Goal: Information Seeking & Learning: Find specific fact

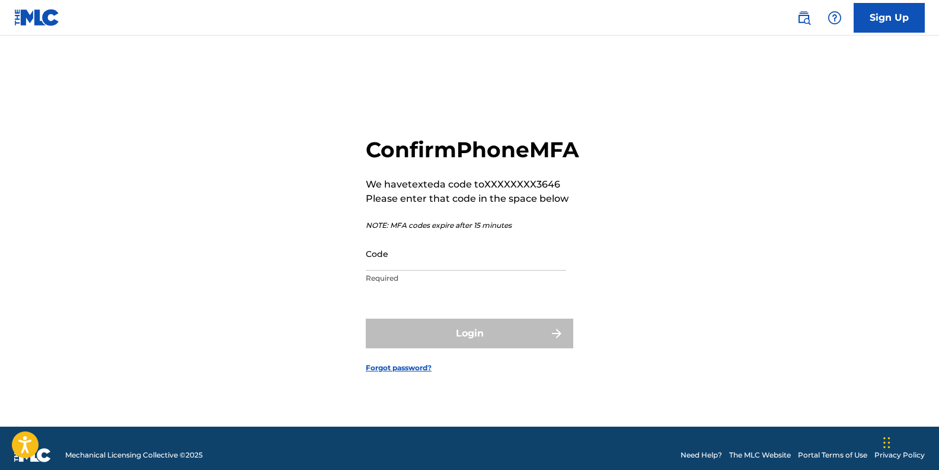
click at [483, 270] on input "Code" at bounding box center [466, 254] width 200 height 34
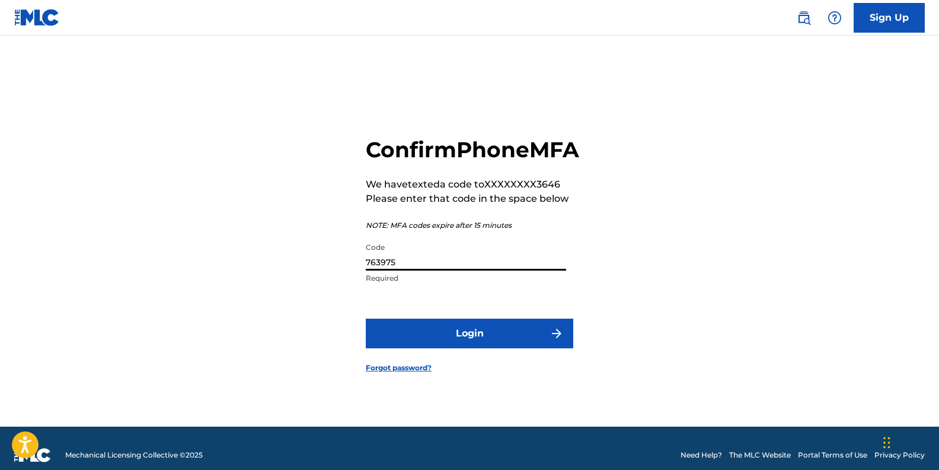
type input "763975"
click at [525, 348] on button "Login" at bounding box center [469, 333] width 207 height 30
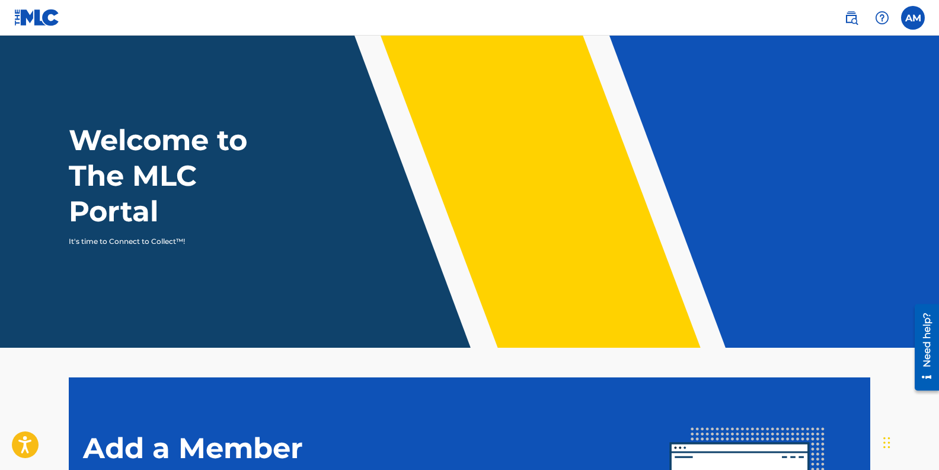
click at [911, 17] on label at bounding box center [913, 18] width 24 height 24
click at [913, 18] on input "AM Ashley Maher ashleymaher@mac.com Notification Preferences Profile Log out" at bounding box center [913, 18] width 0 height 0
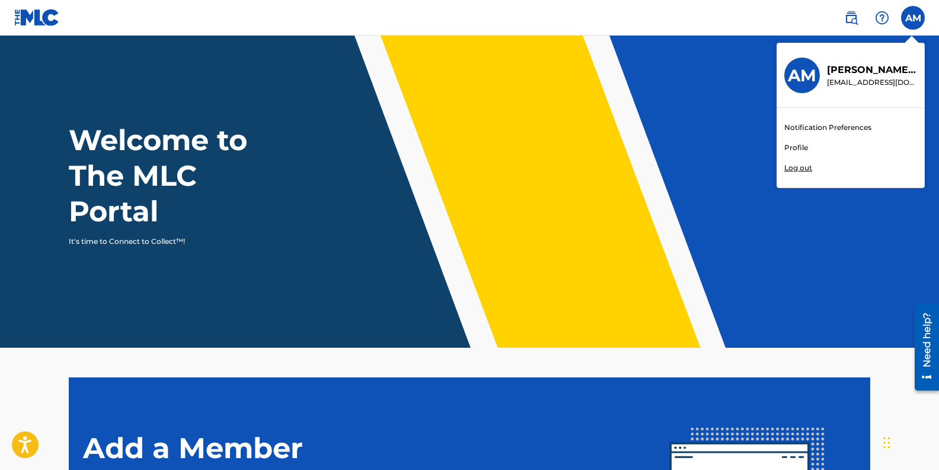
click at [722, 146] on div "Welcome to The MLC Portal It's time to Connect to Collect™!" at bounding box center [470, 184] width 830 height 124
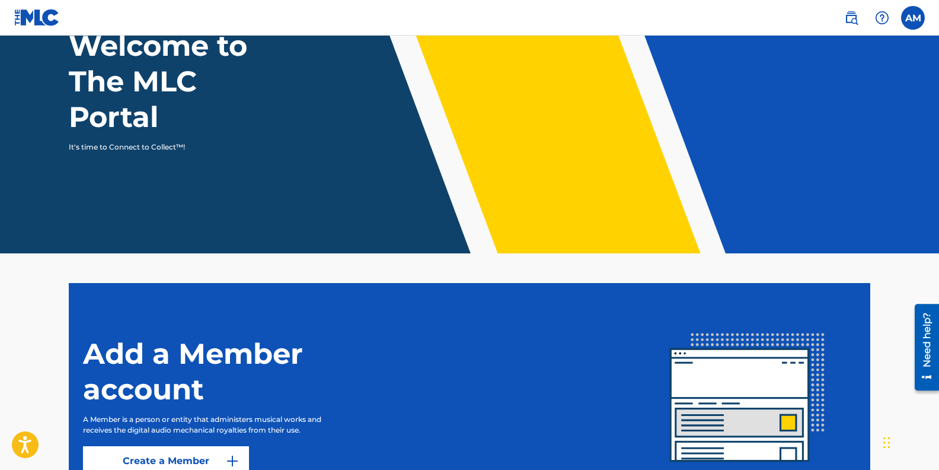
scroll to position [210, 0]
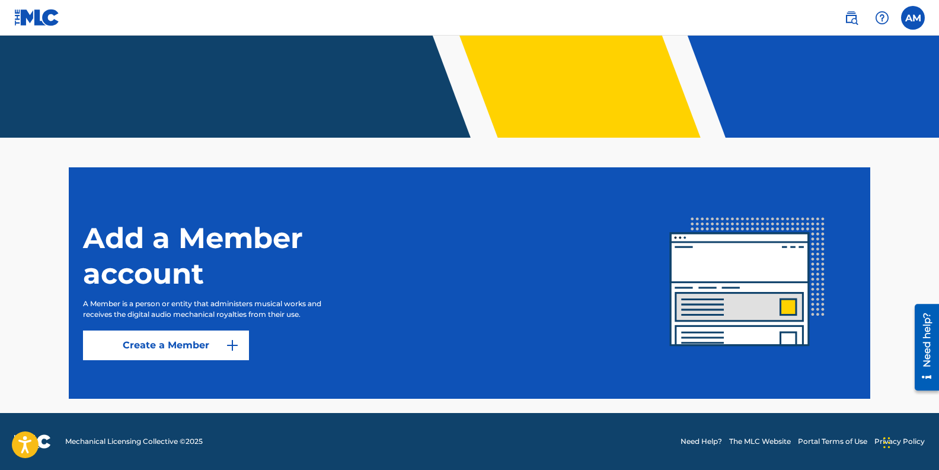
click at [850, 18] on img at bounding box center [851, 18] width 14 height 14
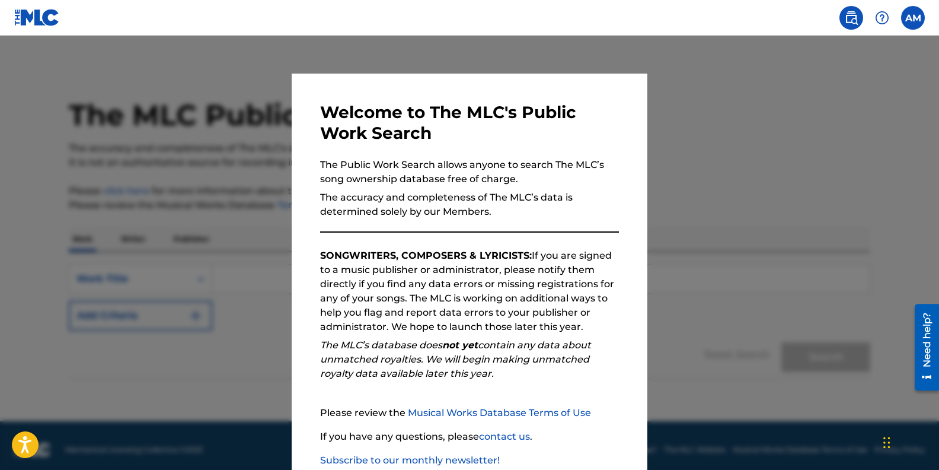
click at [756, 106] on div at bounding box center [469, 271] width 939 height 470
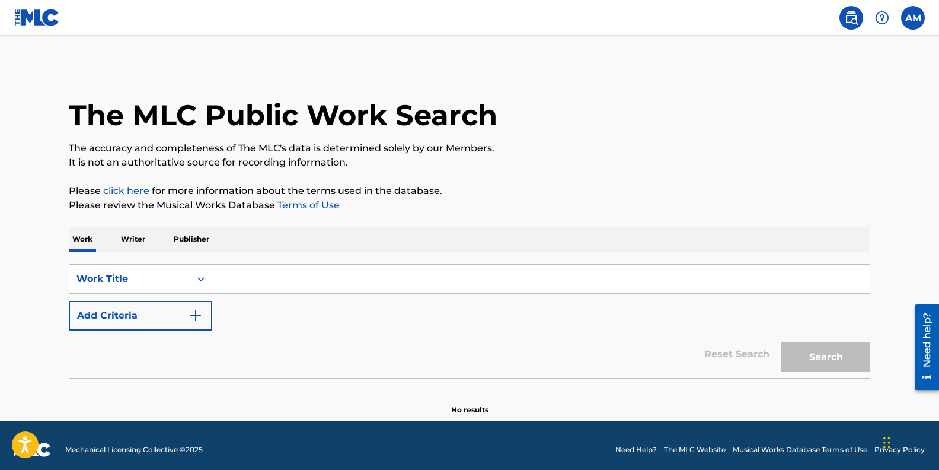
click at [136, 241] on p "Writer" at bounding box center [132, 238] width 31 height 25
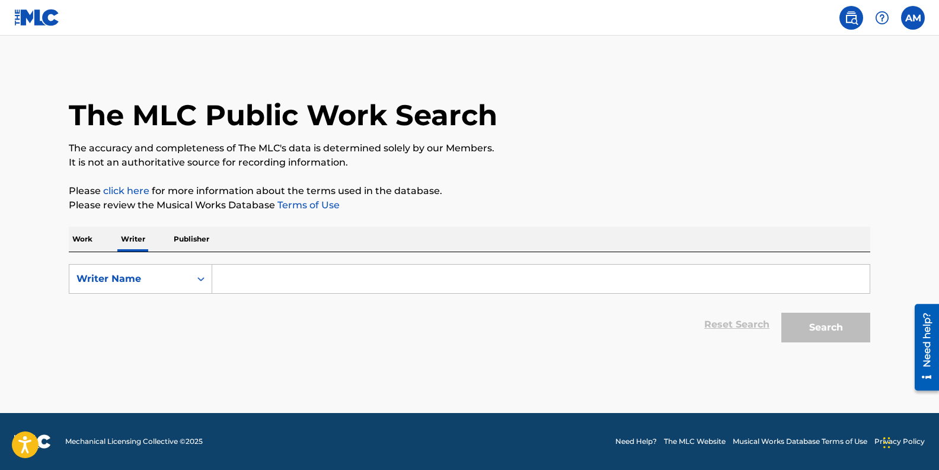
click at [234, 279] on input "Search Form" at bounding box center [540, 278] width 657 height 28
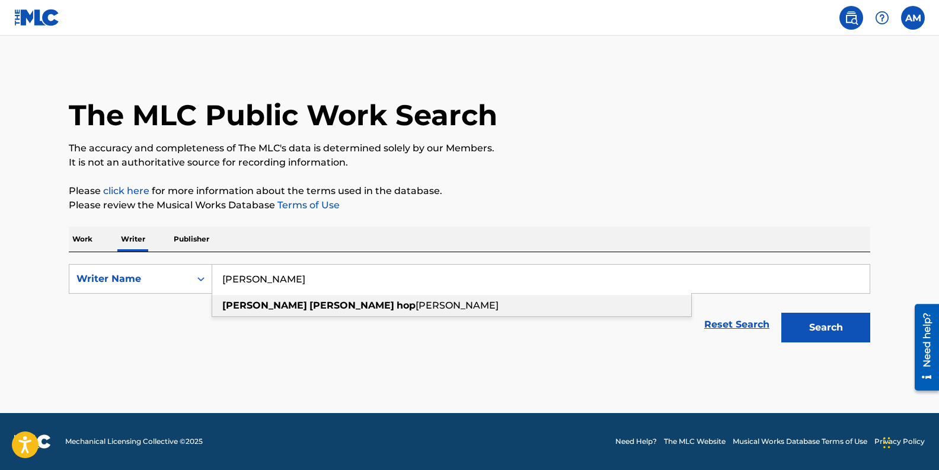
click at [251, 299] on strong "ashley" at bounding box center [264, 304] width 85 height 11
type input "ashley sara hopwood maher"
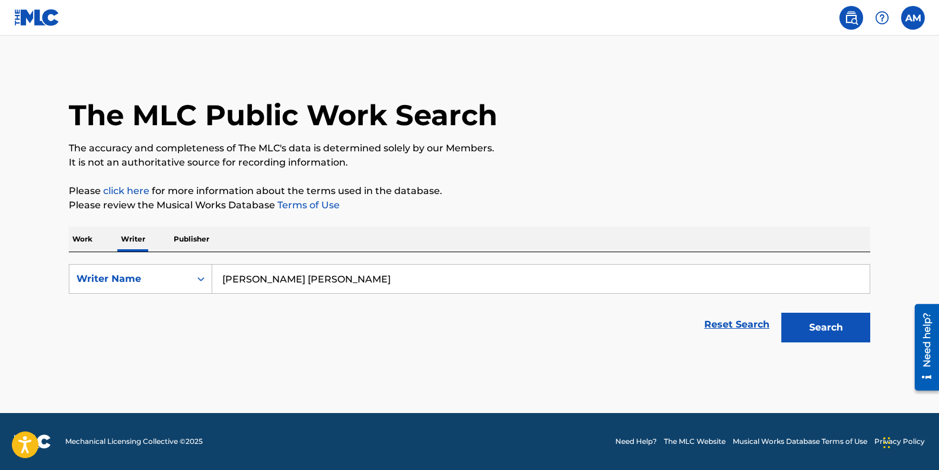
click at [830, 330] on button "Search" at bounding box center [825, 327] width 89 height 30
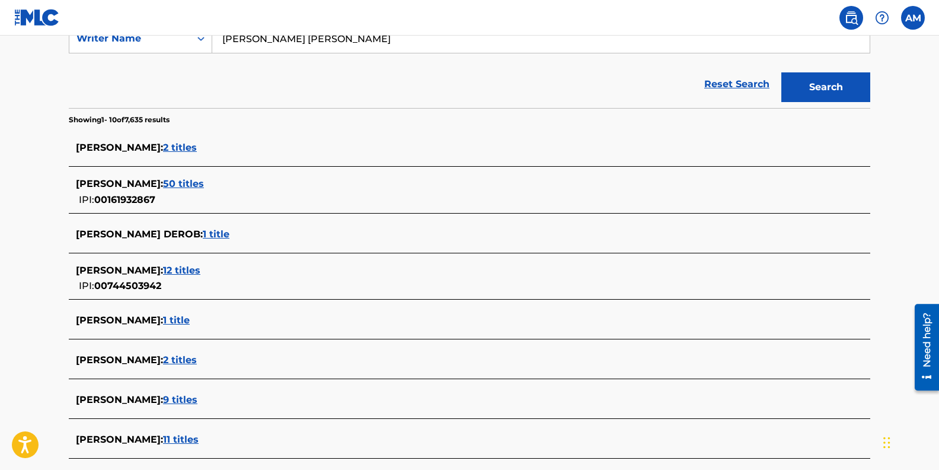
scroll to position [243, 0]
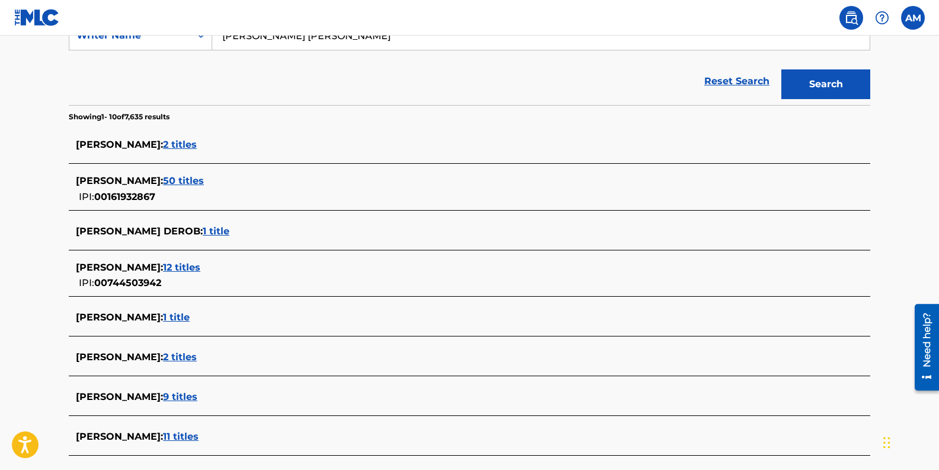
click at [184, 142] on span "2 titles" at bounding box center [180, 144] width 34 height 11
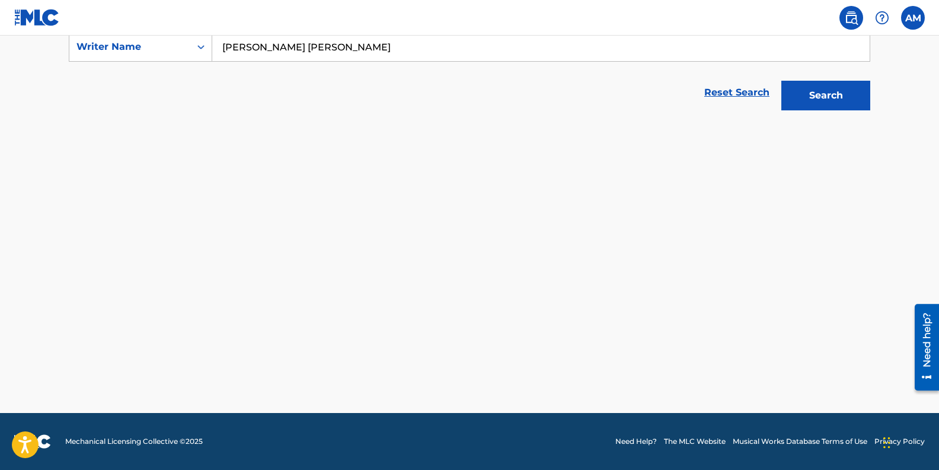
scroll to position [232, 0]
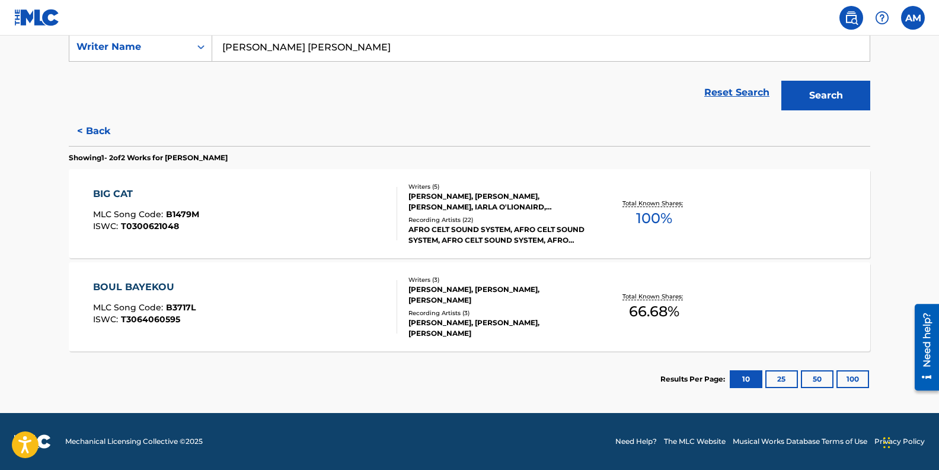
click at [136, 284] on div "BOUL BAYEKOU" at bounding box center [144, 287] width 103 height 14
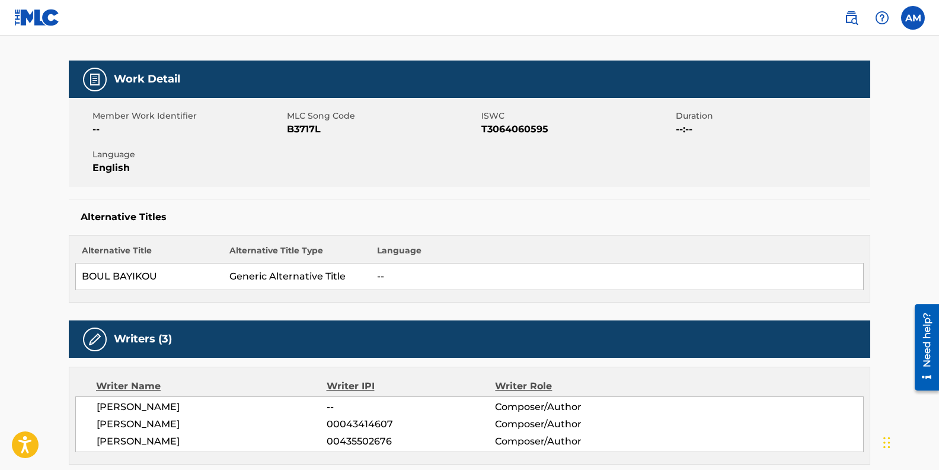
scroll to position [144, 0]
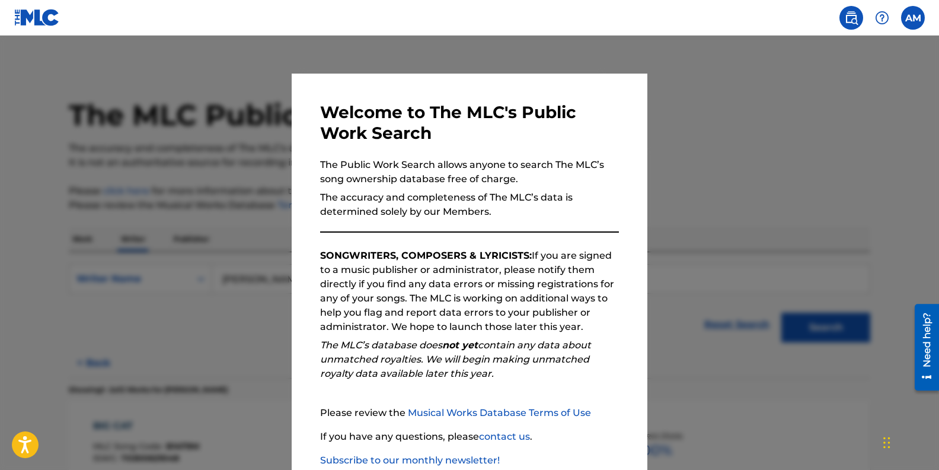
click at [301, 305] on div "Welcome to The MLC's Public Work Search The Public Work Search allows anyone to…" at bounding box center [470, 308] width 356 height 469
click at [197, 350] on div at bounding box center [469, 271] width 939 height 470
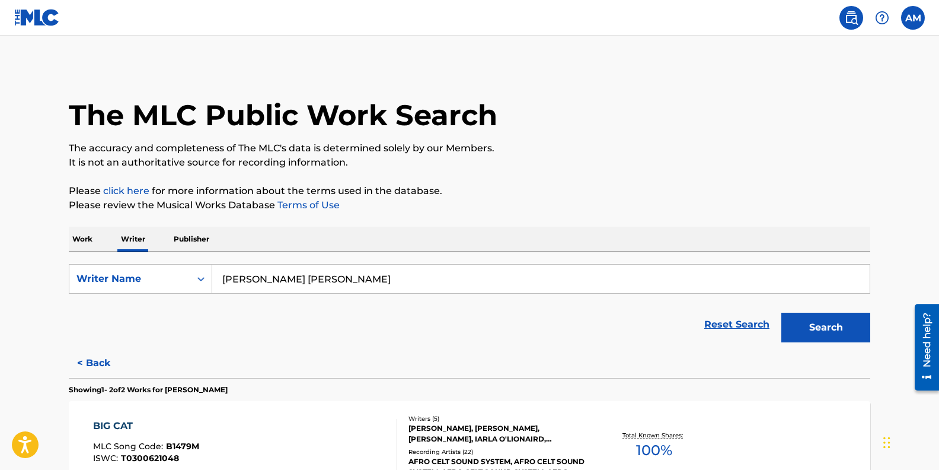
scroll to position [54, 0]
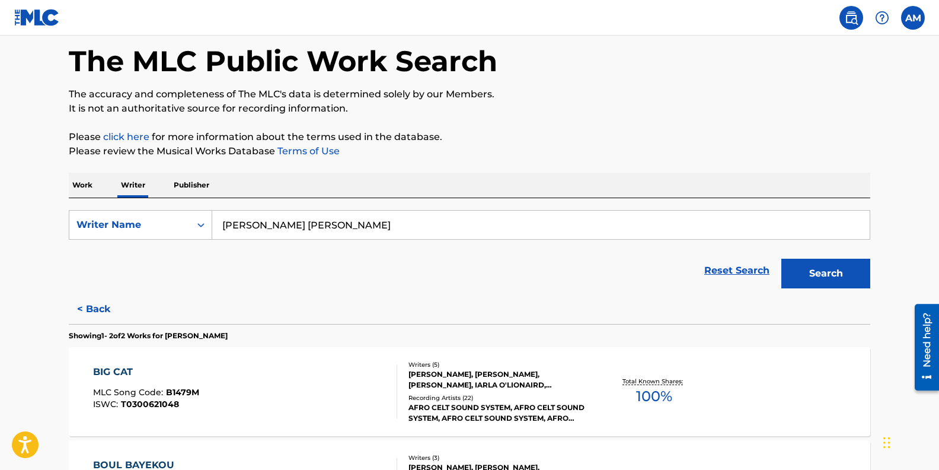
click at [117, 370] on div "BIG CAT" at bounding box center [146, 372] width 106 height 14
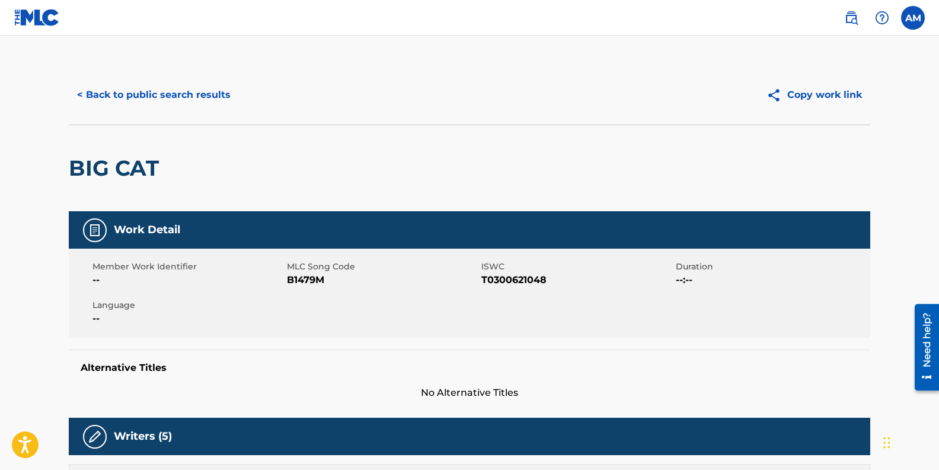
click at [124, 95] on button "< Back to public search results" at bounding box center [154, 95] width 170 height 30
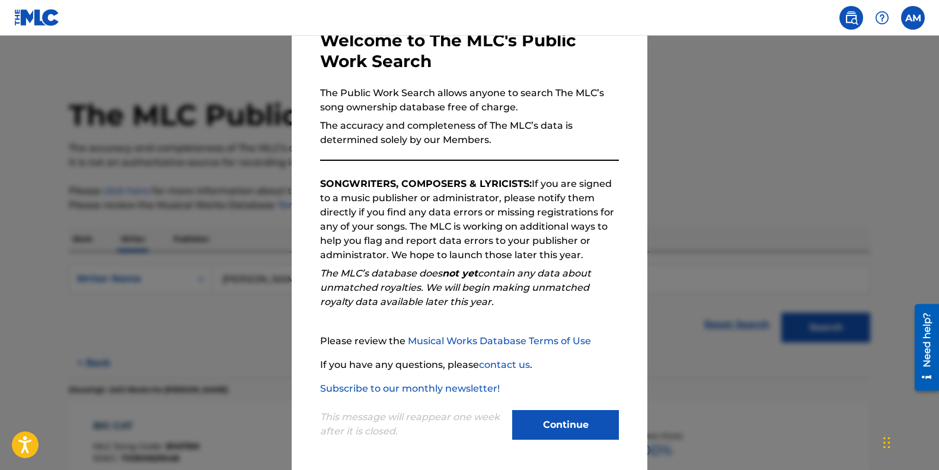
scroll to position [73, 0]
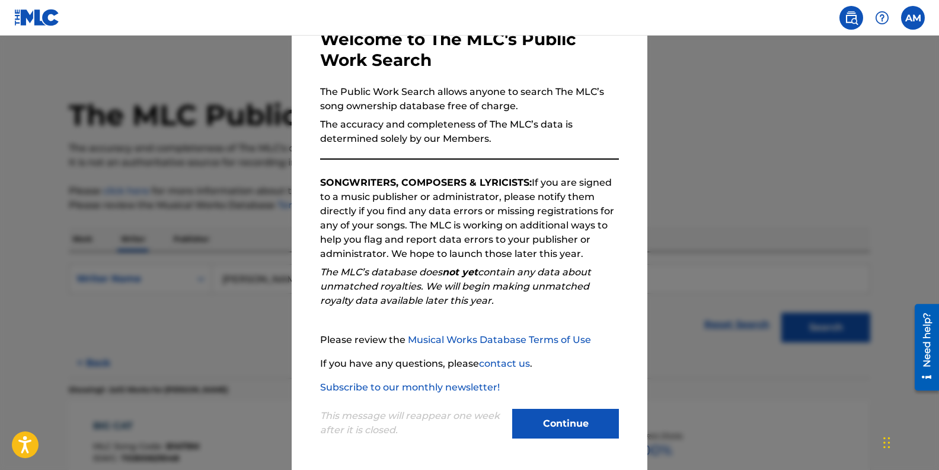
click at [548, 426] on button "Continue" at bounding box center [565, 423] width 107 height 30
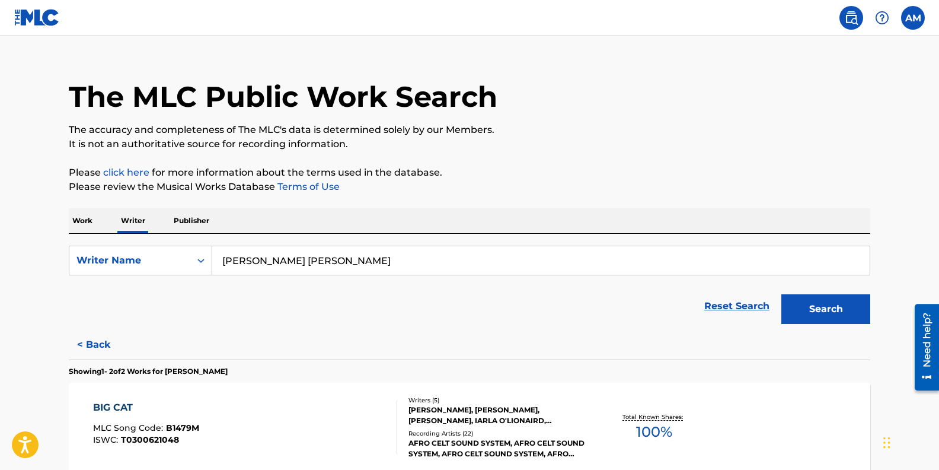
scroll to position [17, 0]
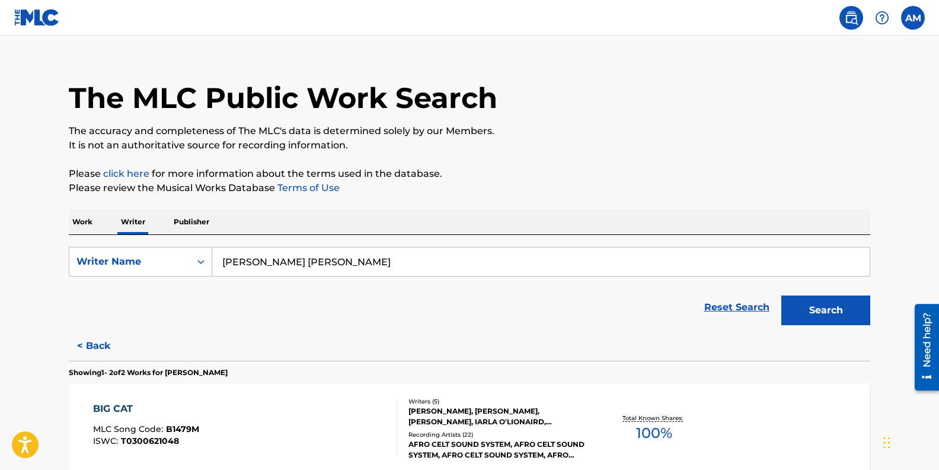
click at [133, 171] on link "click here" at bounding box center [126, 173] width 46 height 11
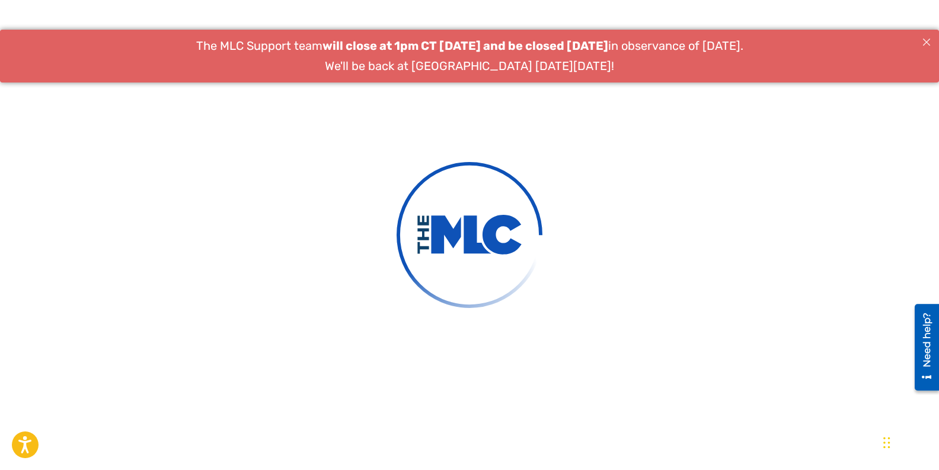
scroll to position [446, 0]
